Goal: Task Accomplishment & Management: Manage account settings

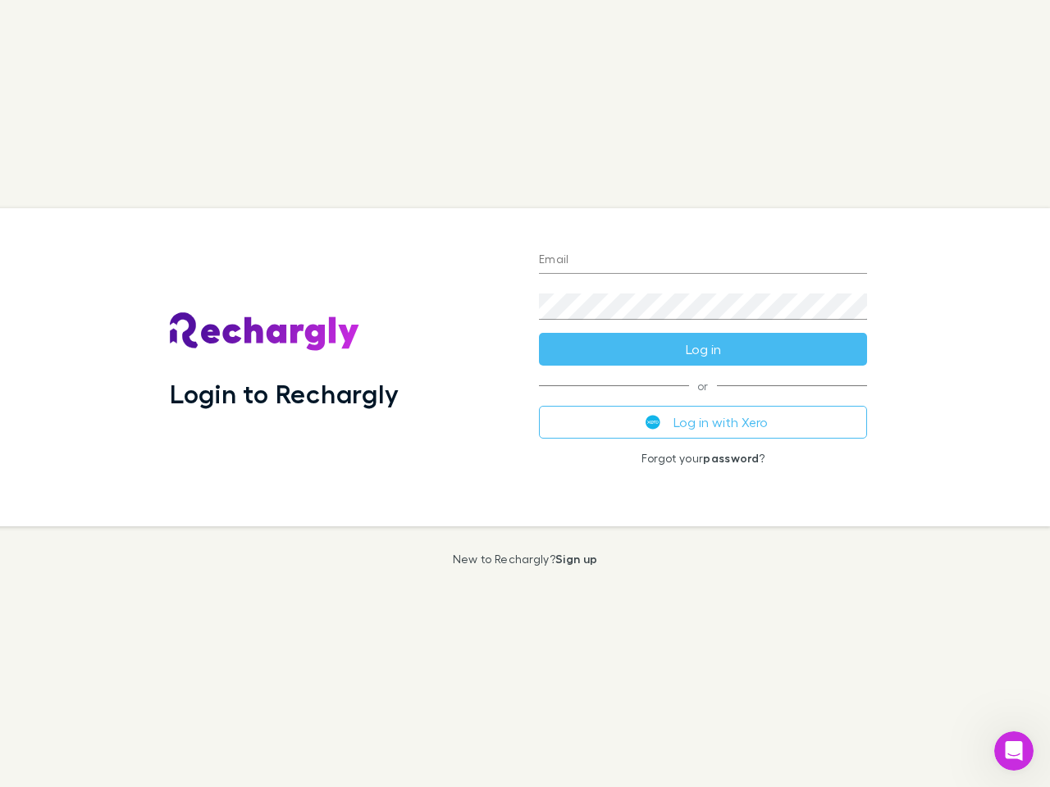
click at [525, 394] on div "Login to Rechargly" at bounding box center [341, 367] width 369 height 318
click at [703, 261] on input "Email" at bounding box center [703, 261] width 328 height 26
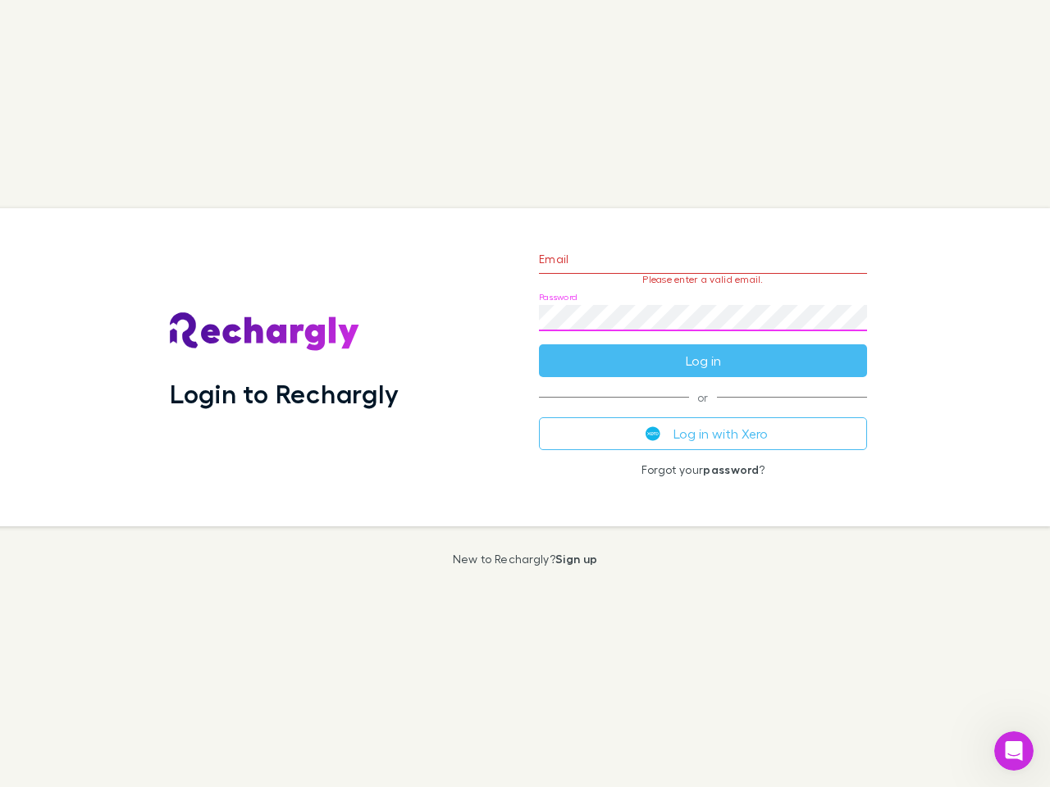
click at [703, 349] on form "Email Please enter a valid email. Password Log in" at bounding box center [703, 306] width 328 height 143
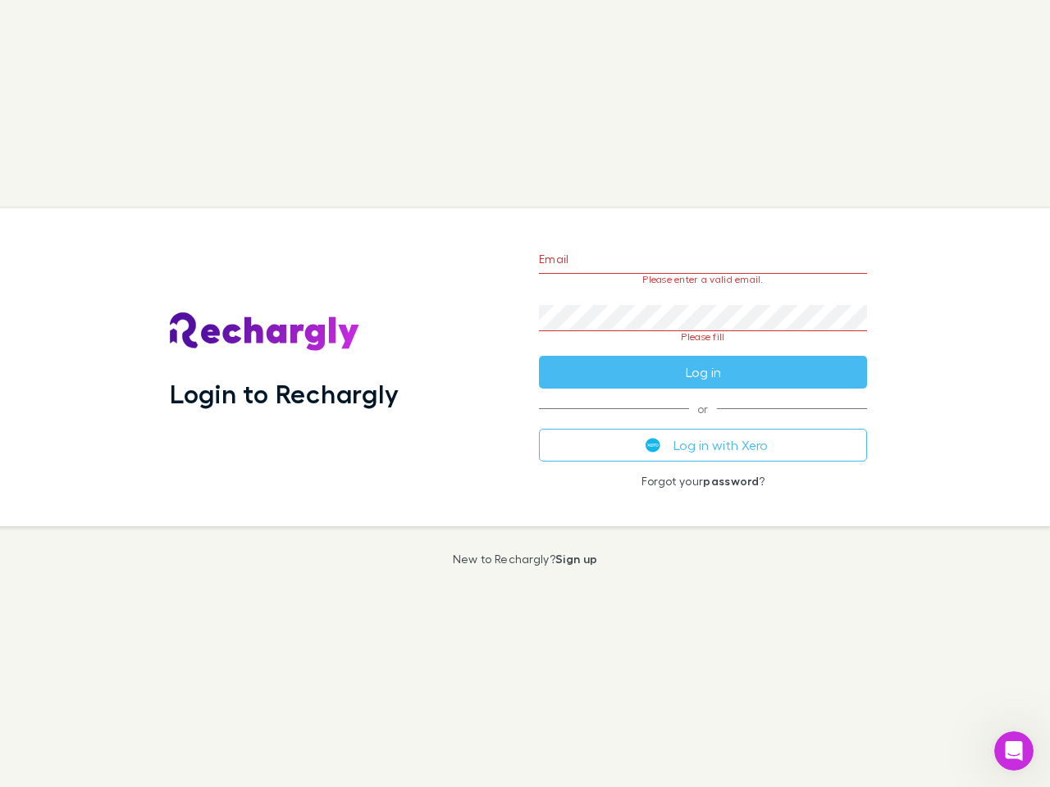
click at [703, 422] on div "Email Please enter a valid email. Password Please fill Log in or Log in with Xe…" at bounding box center [703, 367] width 354 height 318
click at [1014, 751] on icon "Open Intercom Messenger" at bounding box center [1014, 751] width 27 height 27
